Goal: Task Accomplishment & Management: Use online tool/utility

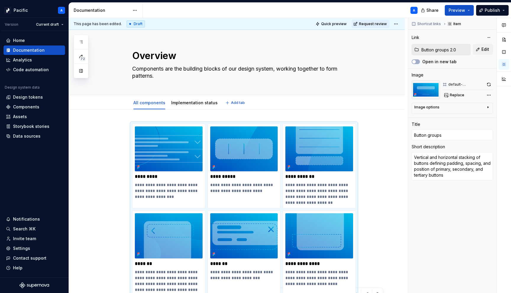
type textarea "*"
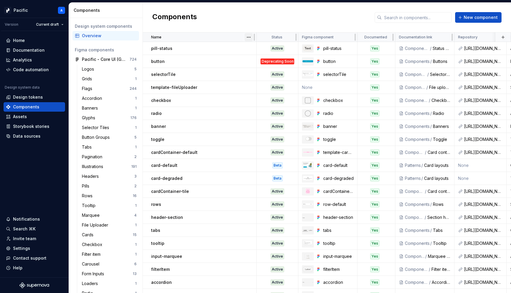
click at [248, 36] on html "Pacific A Version Current draft Home Documentation Analytics Code automation De…" at bounding box center [255, 146] width 511 height 293
click at [259, 49] on div "Sort ascending" at bounding box center [274, 49] width 38 height 6
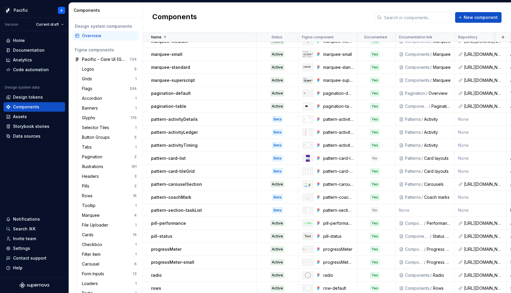
scroll to position [1179, 0]
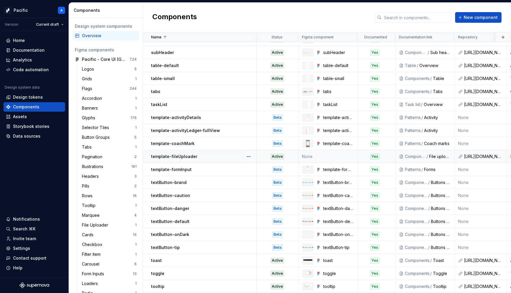
click at [335, 153] on td "None" at bounding box center [327, 156] width 59 height 13
click at [335, 158] on td "None" at bounding box center [327, 156] width 59 height 13
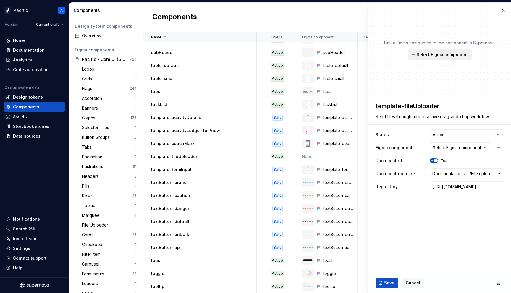
click at [424, 56] on span "Select Figma component" at bounding box center [441, 55] width 51 height 6
type textarea "*"
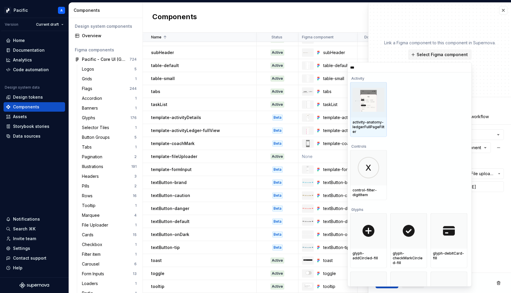
type input "****"
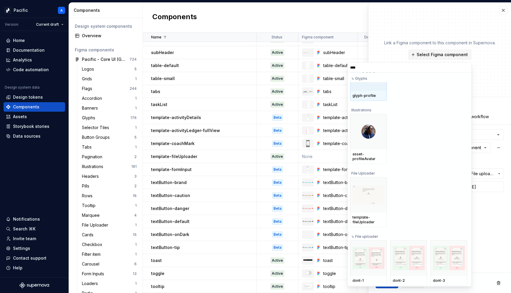
scroll to position [85, 0]
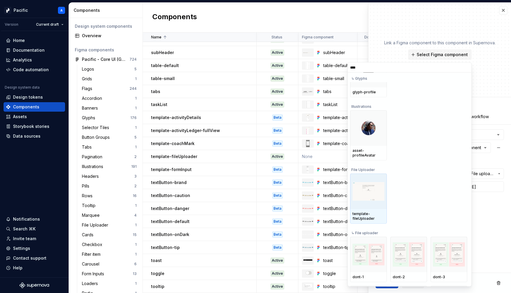
click at [382, 198] on div at bounding box center [368, 191] width 37 height 35
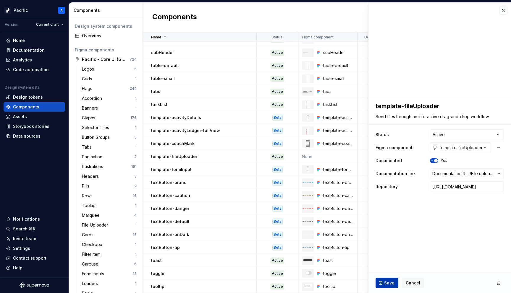
click at [393, 283] on span "Save" at bounding box center [389, 283] width 10 height 6
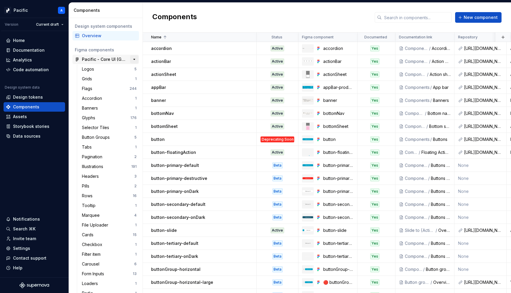
click at [136, 58] on button "button" at bounding box center [134, 59] width 8 height 8
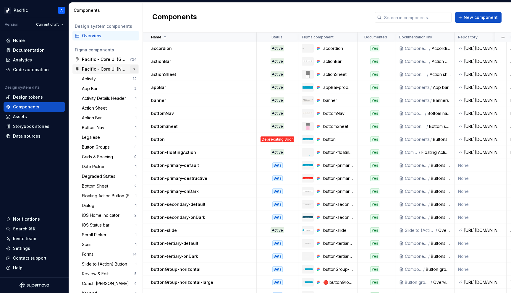
click at [134, 68] on button "button" at bounding box center [134, 69] width 8 height 8
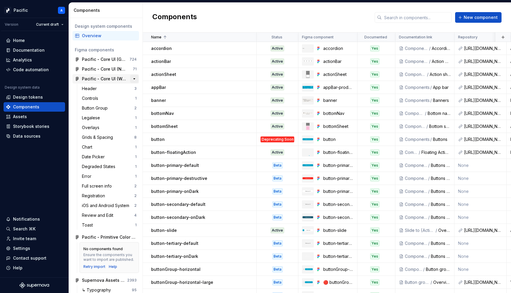
click at [134, 79] on button "button" at bounding box center [134, 79] width 8 height 8
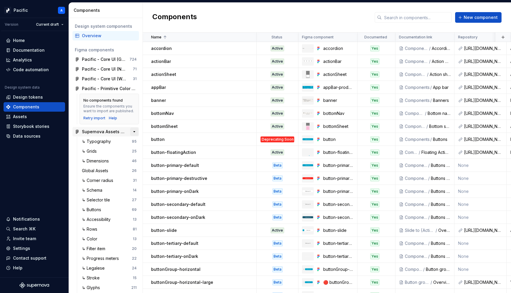
click at [135, 132] on button "button" at bounding box center [134, 132] width 8 height 8
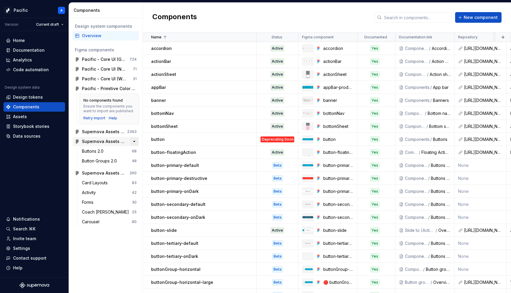
click at [135, 141] on button "button" at bounding box center [134, 141] width 8 height 8
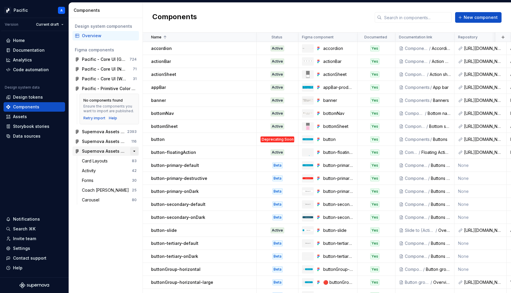
click at [135, 152] on button "button" at bounding box center [134, 151] width 8 height 8
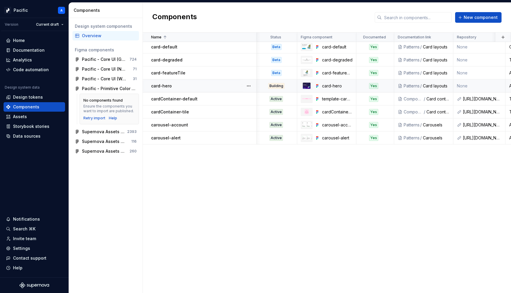
scroll to position [0, 1]
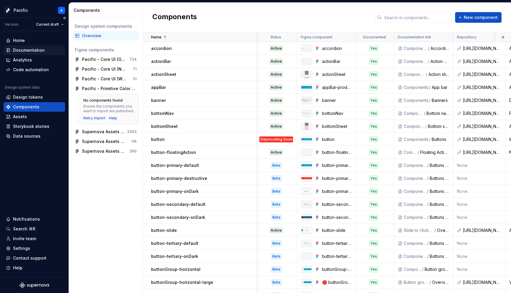
click at [30, 51] on div "Documentation" at bounding box center [29, 50] width 32 height 6
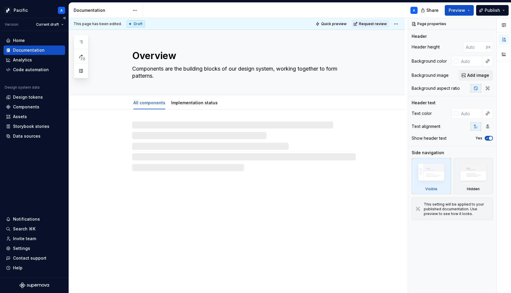
type textarea "*"
